Goal: Task Accomplishment & Management: Manage account settings

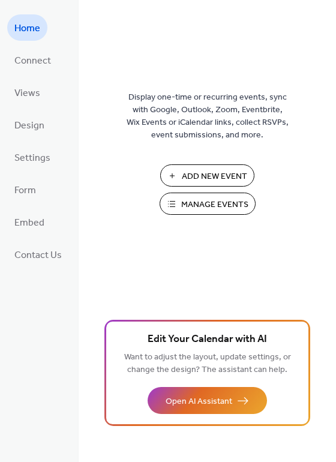
click at [200, 206] on span "Manage Events" at bounding box center [214, 204] width 67 height 13
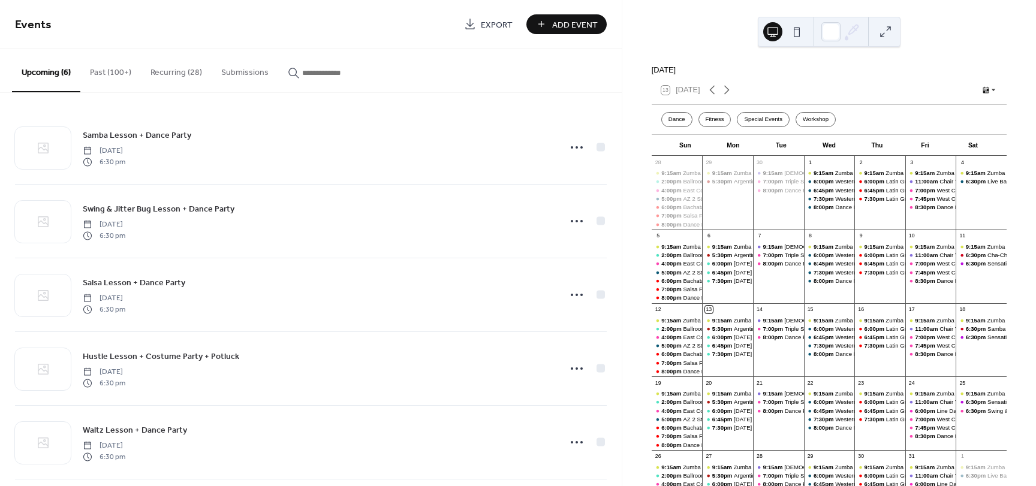
click at [182, 64] on button "Recurring (28)" at bounding box center [176, 70] width 71 height 43
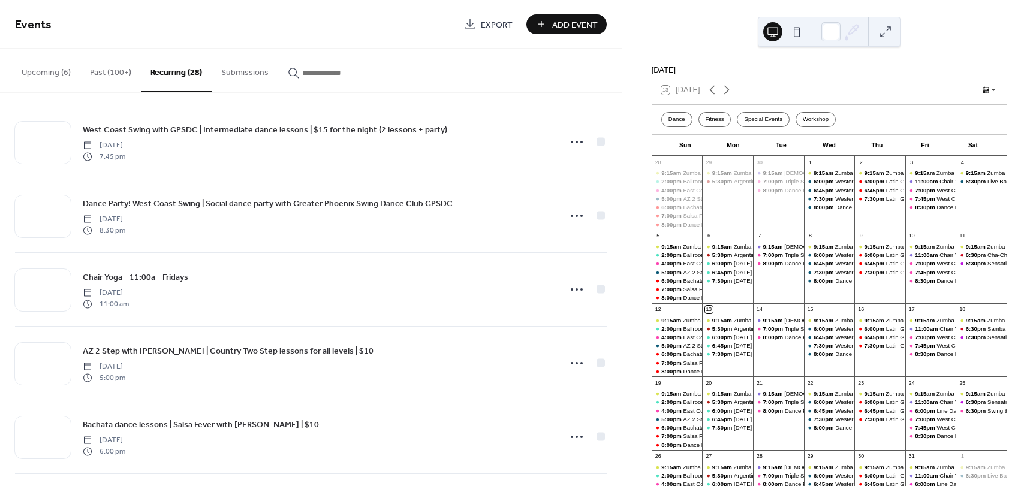
scroll to position [595, 0]
click at [968, 415] on span "6:30pm" at bounding box center [977, 411] width 22 height 8
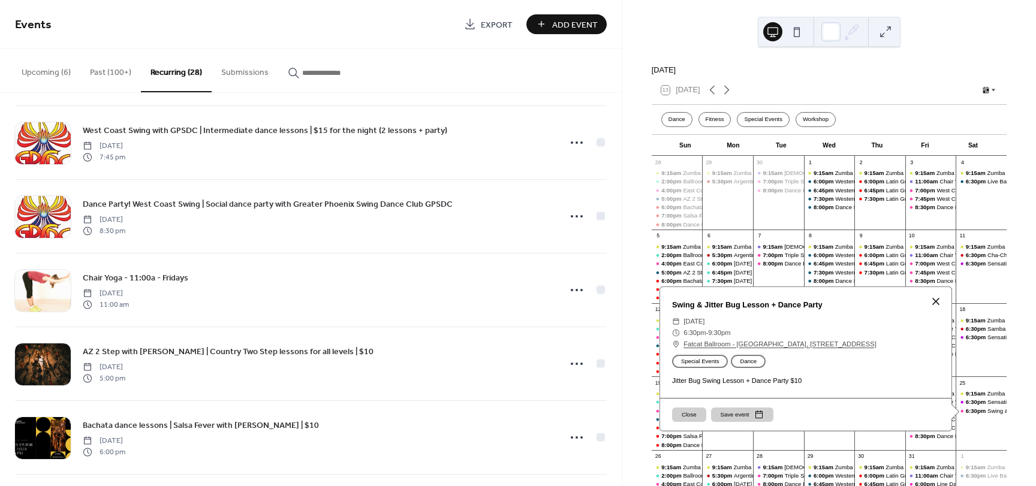
click at [934, 307] on div at bounding box center [935, 301] width 17 height 17
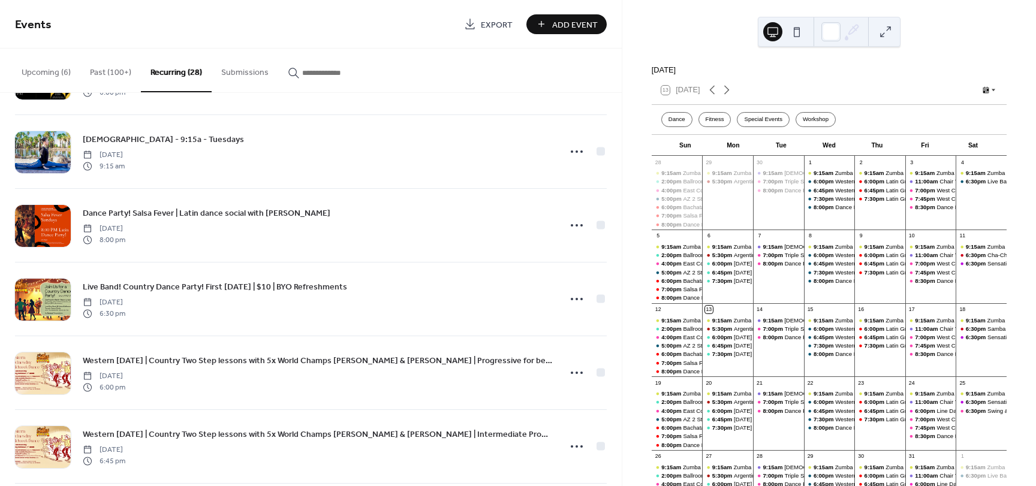
scroll to position [956, 0]
